Goal: Task Accomplishment & Management: Manage account settings

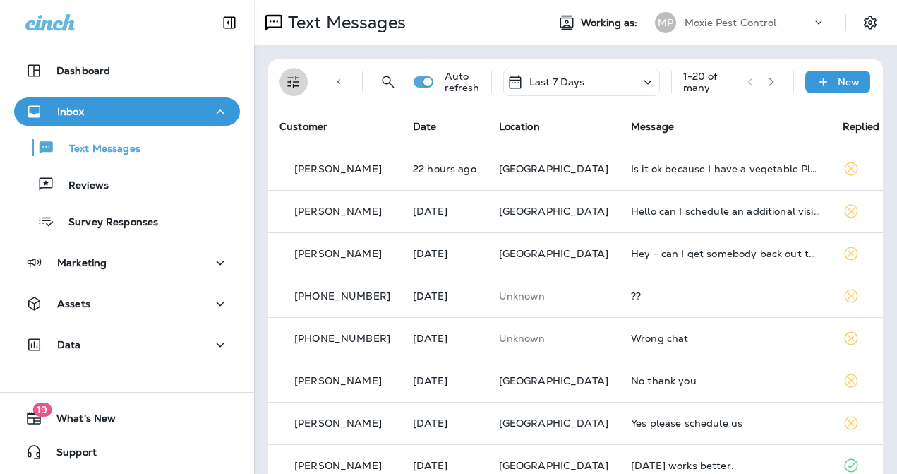
click at [292, 77] on icon "Filters" at bounding box center [293, 82] width 12 height 12
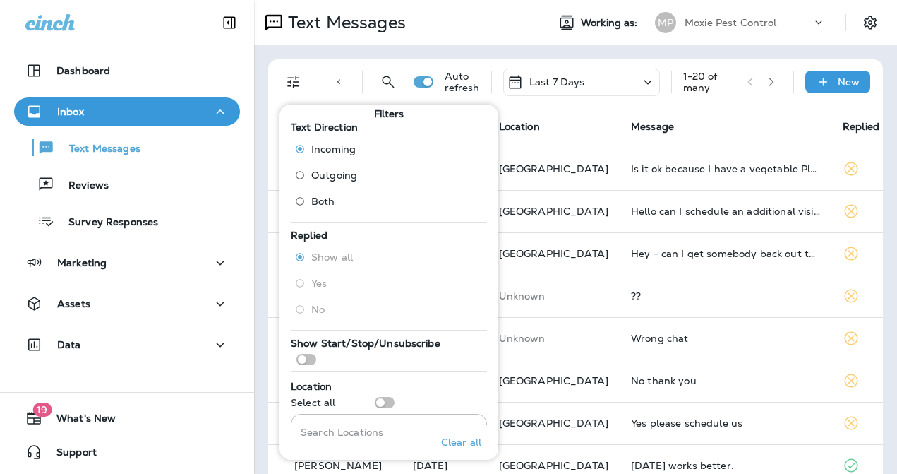
scroll to position [149, 0]
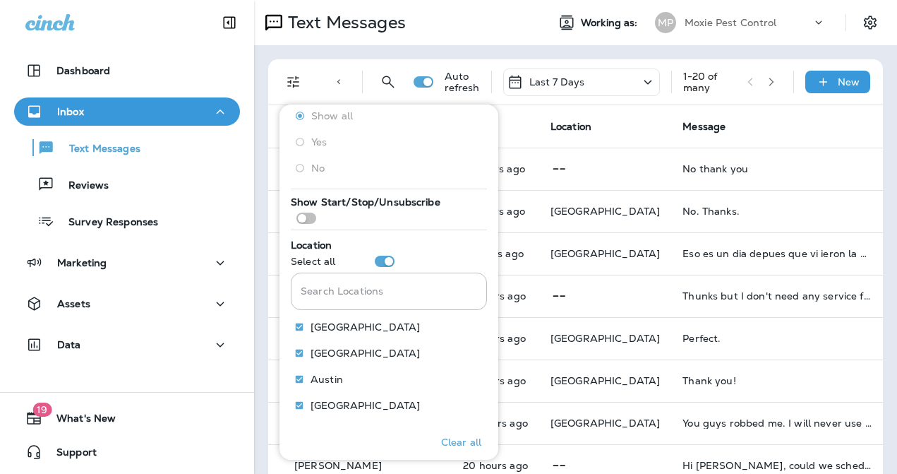
click at [717, 121] on th "Message" at bounding box center [777, 126] width 212 height 42
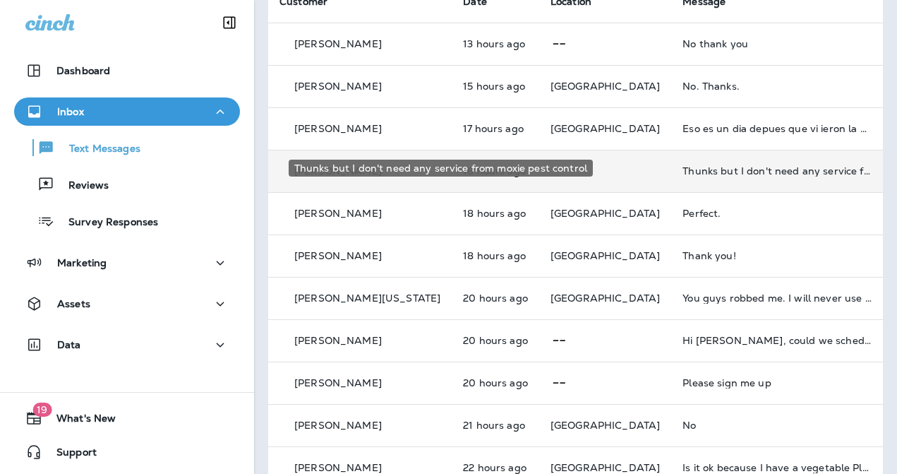
scroll to position [128, 0]
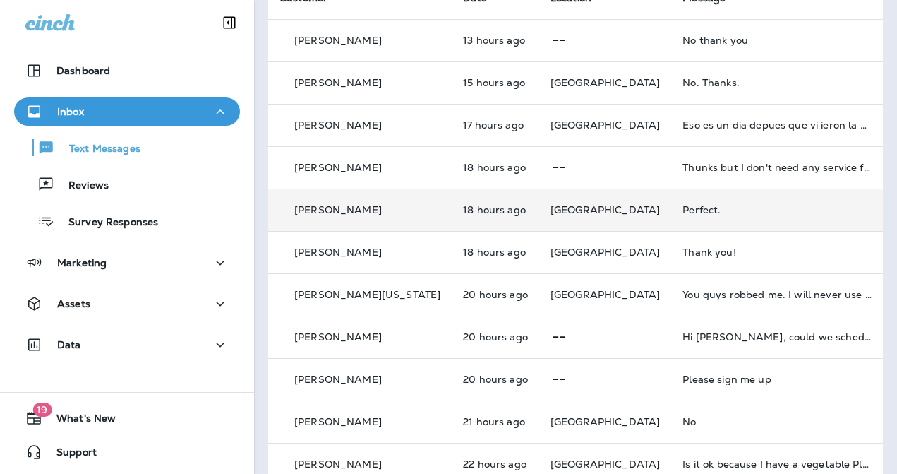
click at [671, 220] on td "Perfect." at bounding box center [777, 210] width 212 height 42
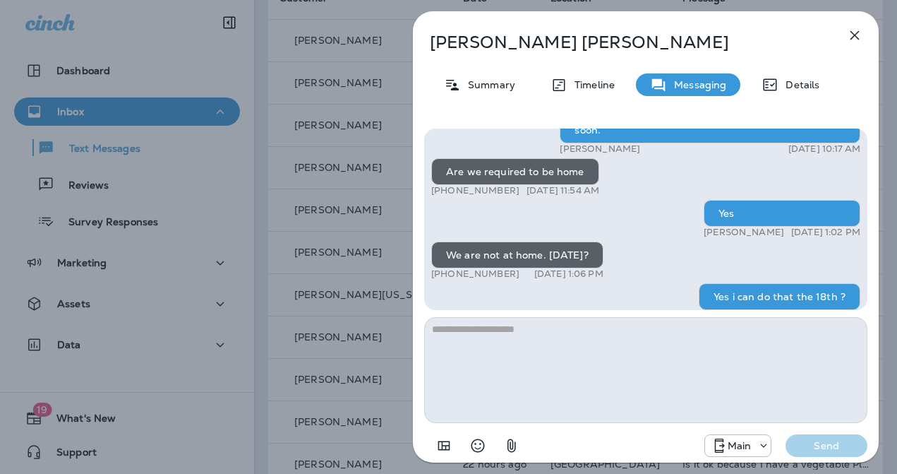
scroll to position [1, 0]
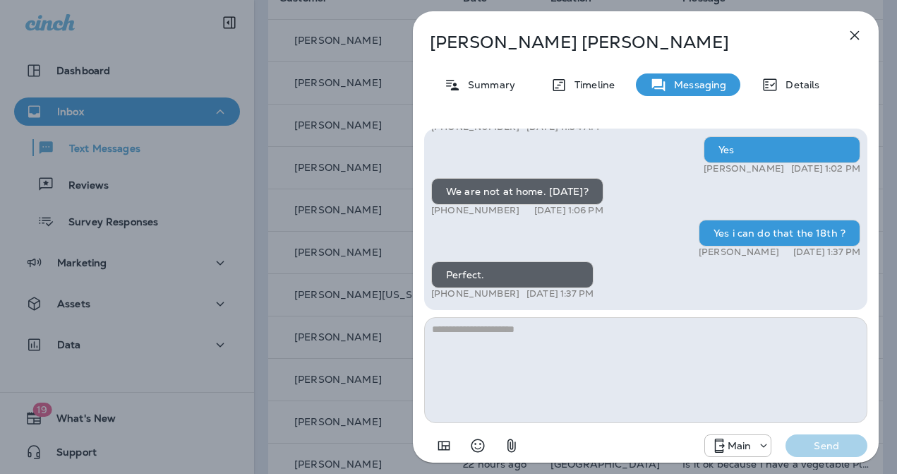
click at [387, 246] on div "[PERSON_NAME] Summary Timeline Messaging Details Hello [PERSON_NAME], [PERSON_N…" at bounding box center [448, 237] width 897 height 474
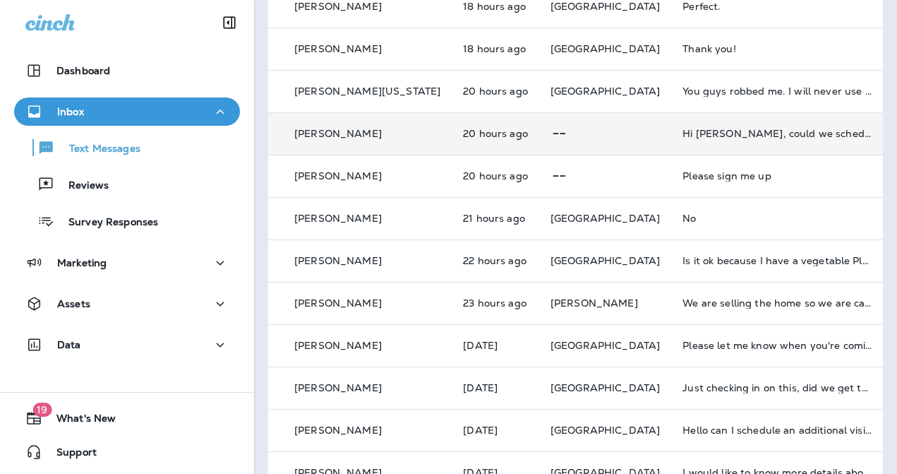
scroll to position [318, 0]
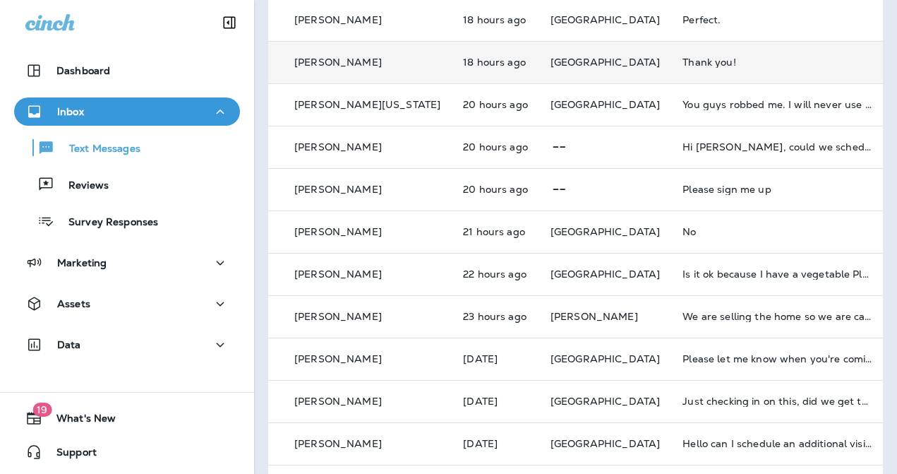
click at [683, 59] on div "Thank you!" at bounding box center [777, 61] width 189 height 11
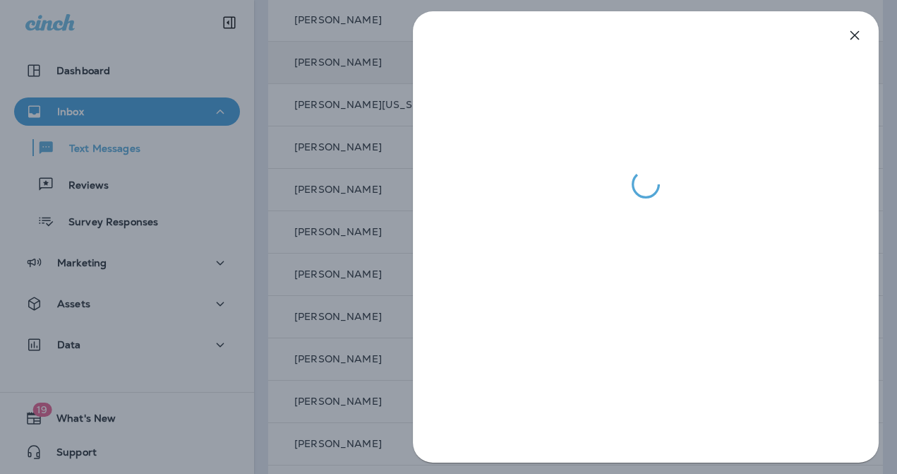
click at [365, 198] on div at bounding box center [448, 237] width 897 height 474
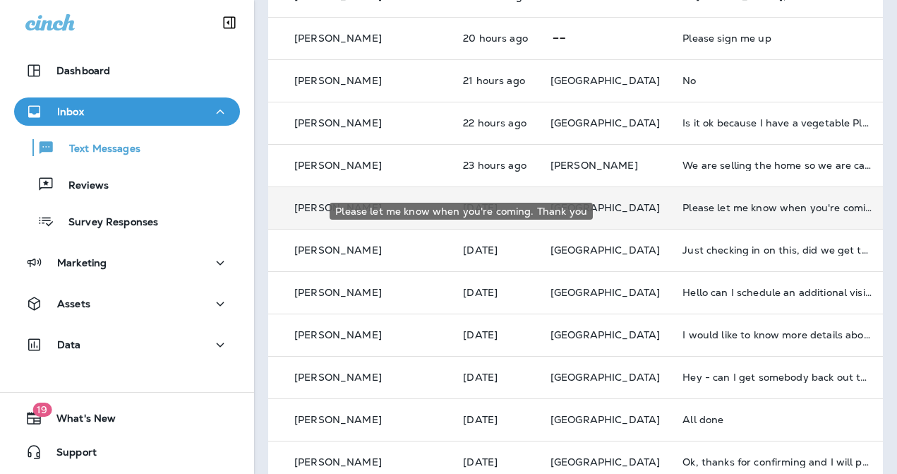
scroll to position [471, 0]
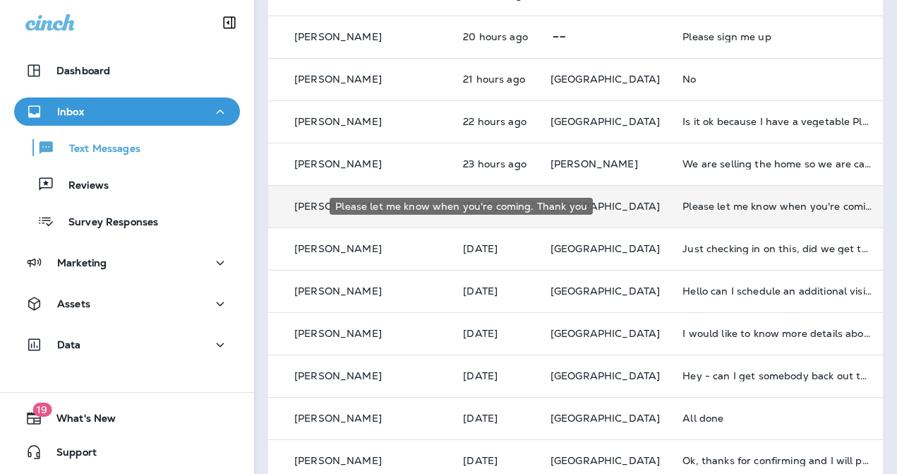
click at [683, 211] on div "Please let me know when you're coming. Thank you" at bounding box center [777, 206] width 189 height 11
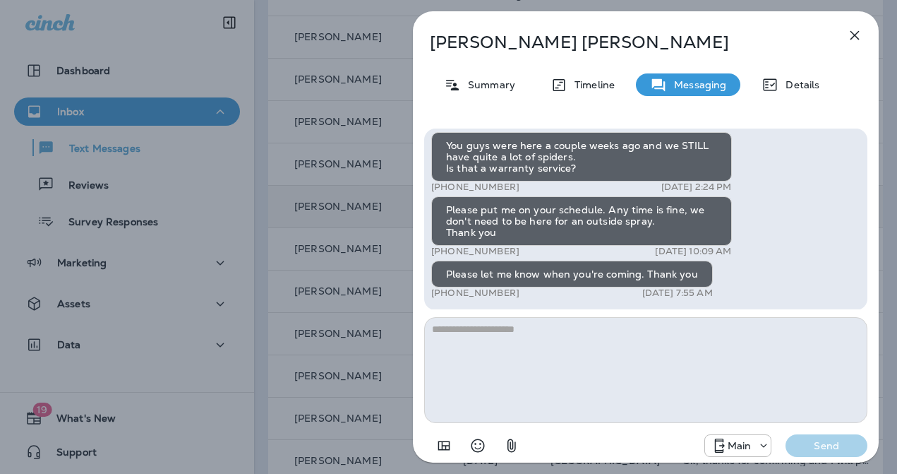
scroll to position [-2, 0]
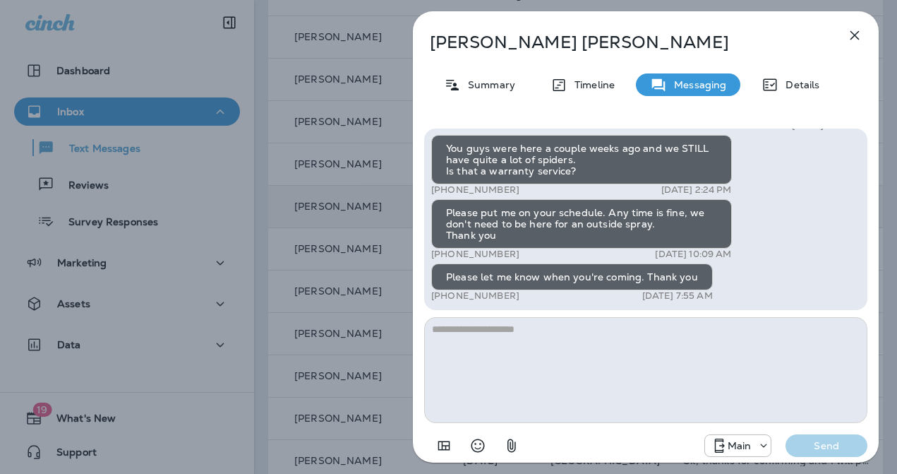
click at [358, 274] on div "[PERSON_NAME] Summary Timeline Messaging Details Hi [PERSON_NAME] , this is [PE…" at bounding box center [448, 237] width 897 height 474
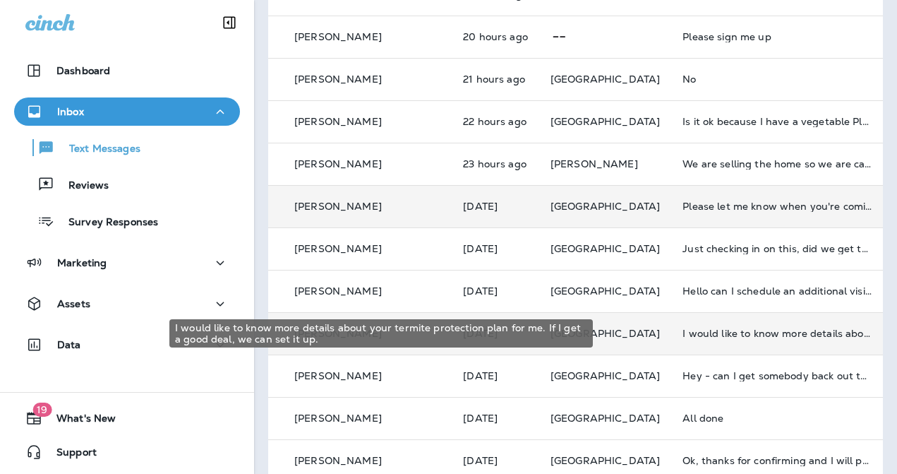
click at [724, 329] on div "I would like to know more details about your termite protection plan for me. If…" at bounding box center [777, 333] width 189 height 11
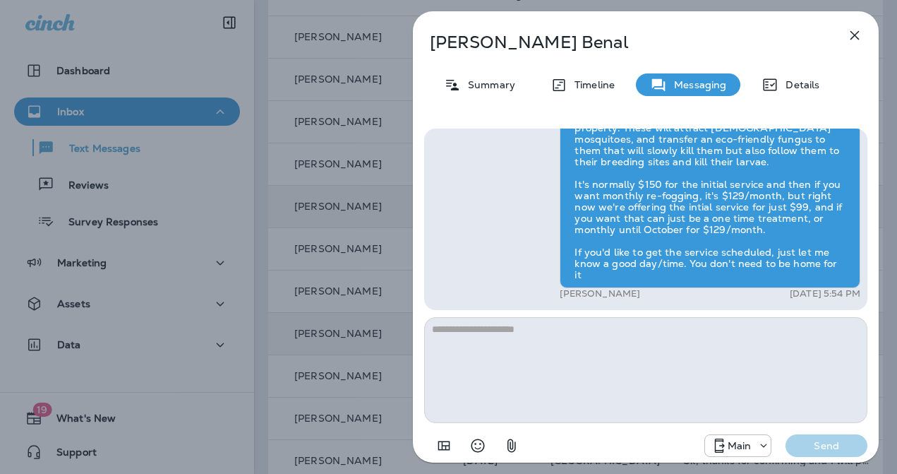
click at [323, 348] on div "[PERSON_NAME] Summary Timeline Messaging Details Hi [PERSON_NAME] , this is [PE…" at bounding box center [448, 237] width 897 height 474
